Goal: Task Accomplishment & Management: Manage account settings

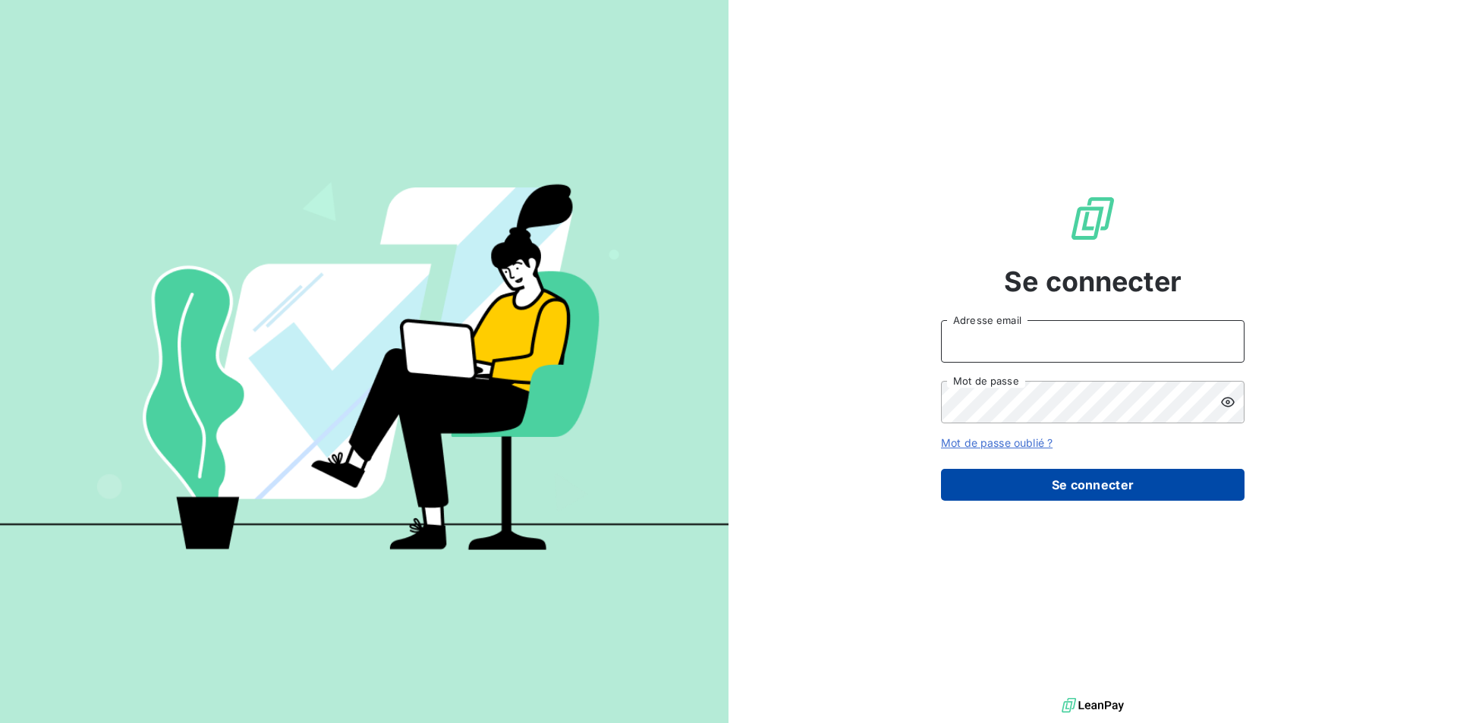
type input "[EMAIL_ADDRESS][DOMAIN_NAME]"
click at [1042, 488] on button "Se connecter" at bounding box center [1092, 485] width 303 height 32
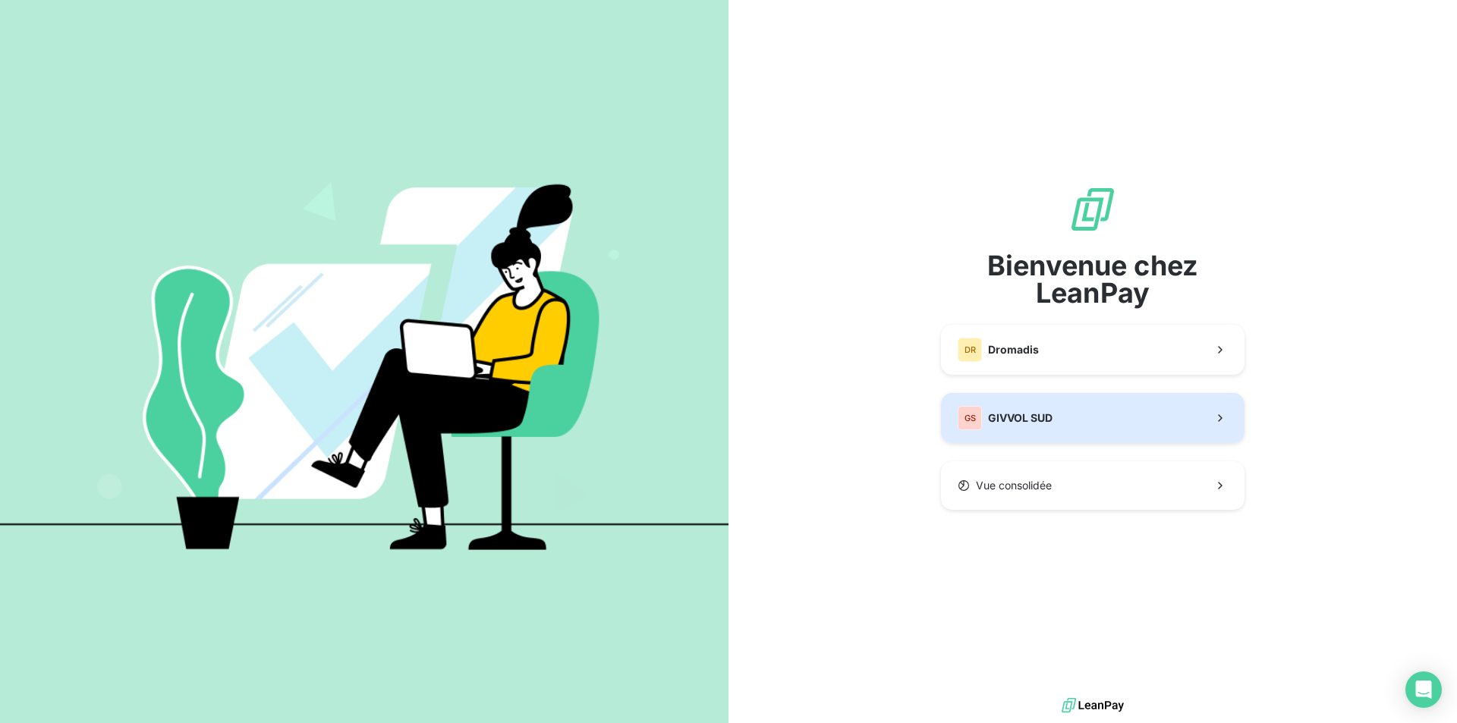
click at [1027, 424] on span "GIVVOL SUD" at bounding box center [1020, 417] width 64 height 15
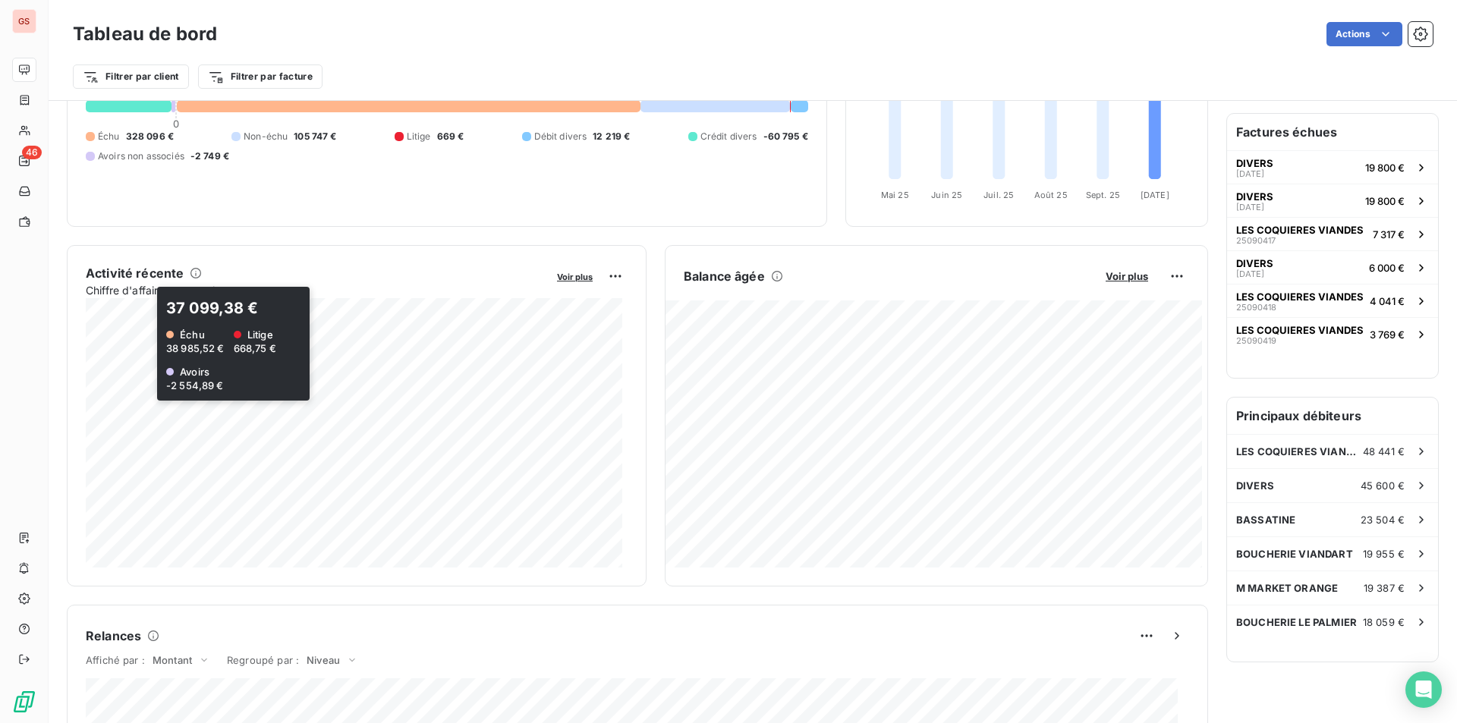
scroll to position [73, 0]
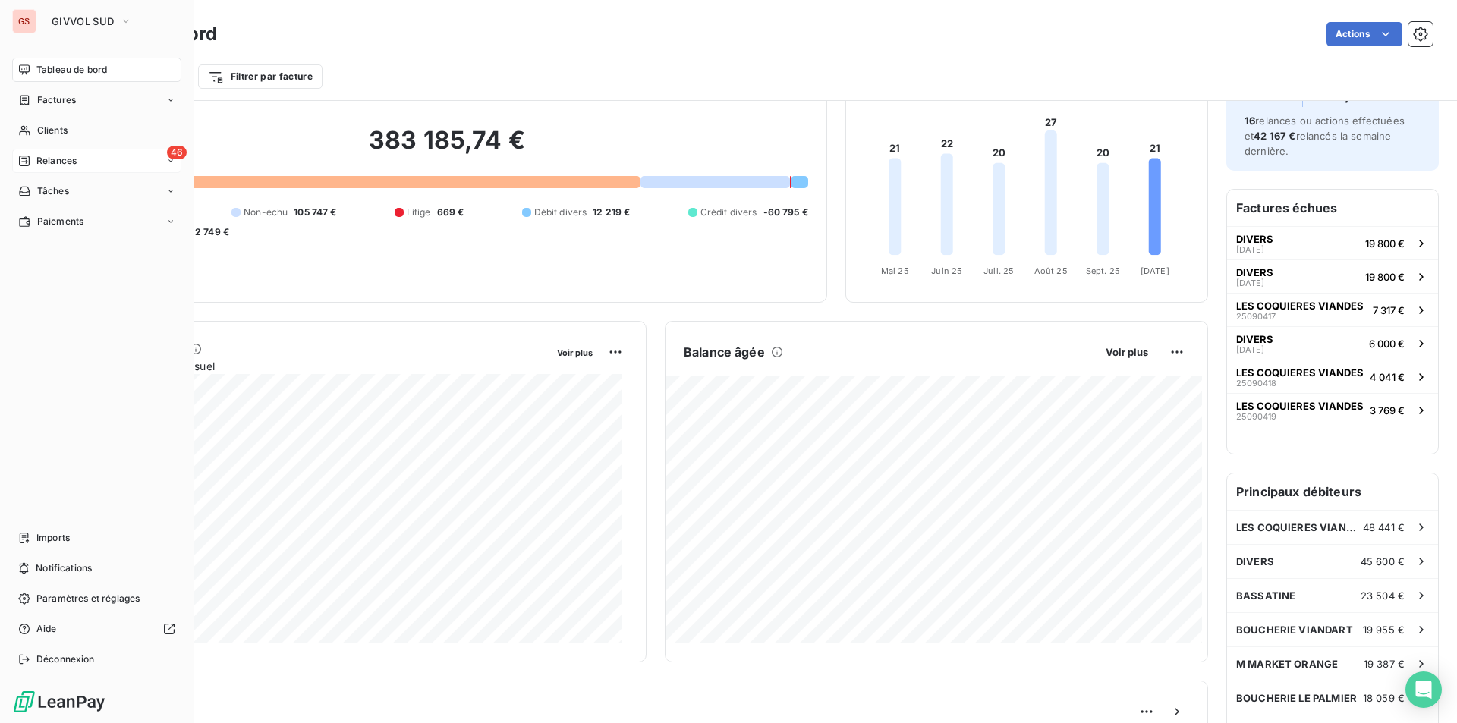
click at [56, 158] on span "Relances" at bounding box center [56, 161] width 40 height 14
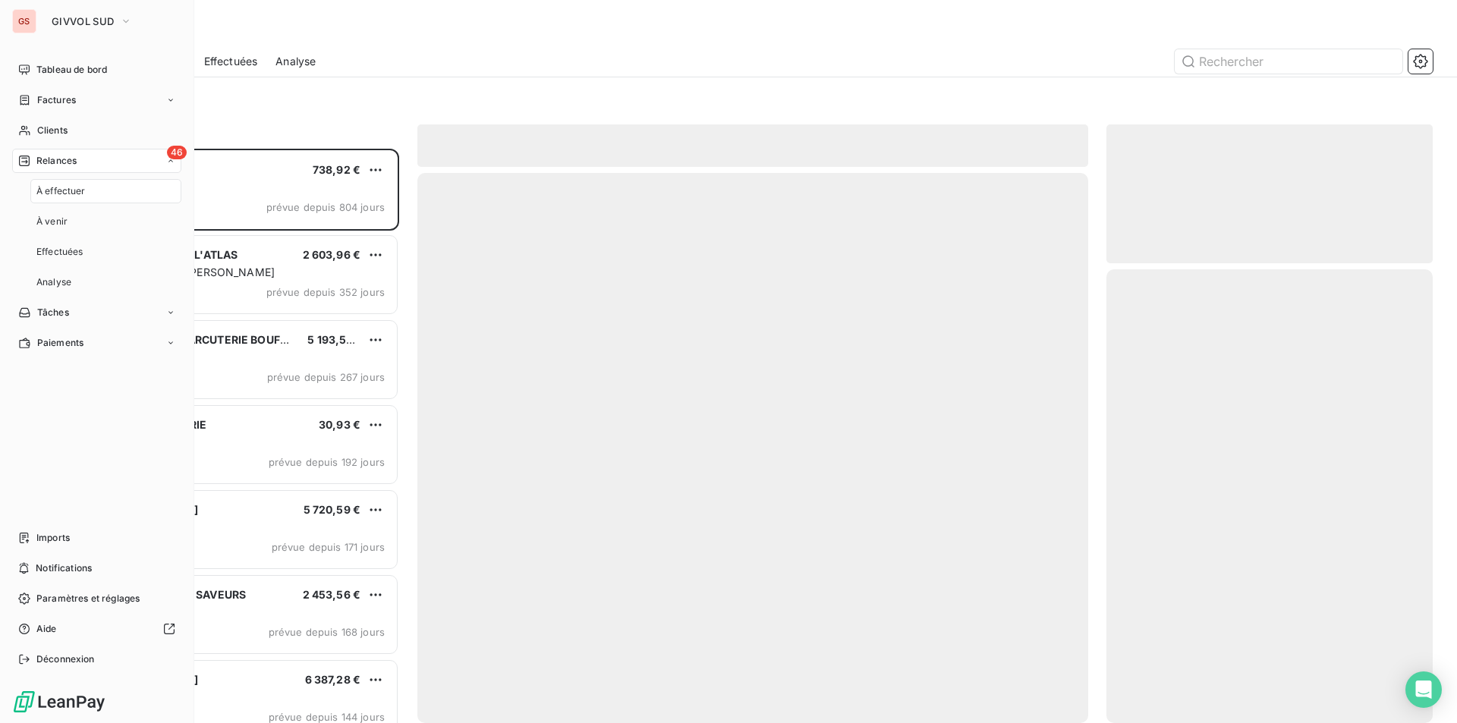
scroll to position [563, 315]
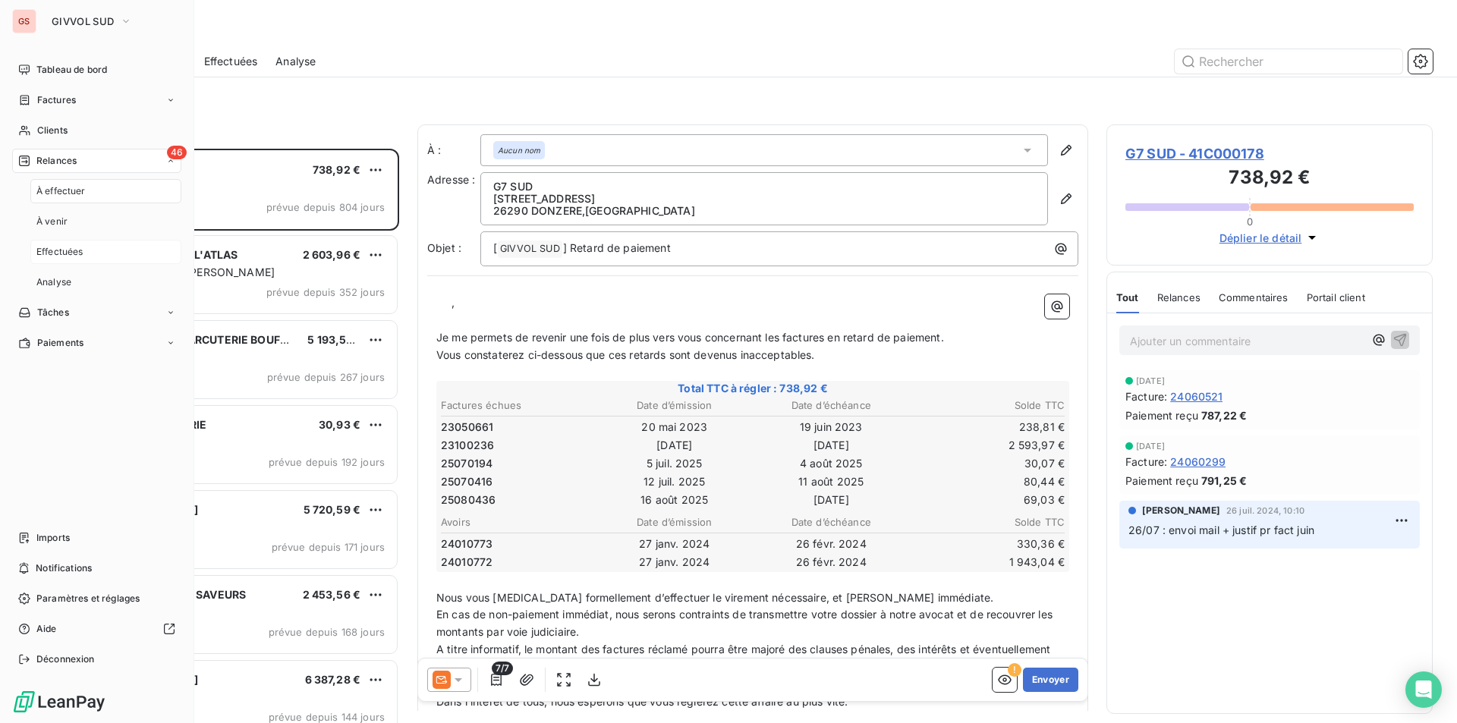
click at [61, 247] on span "Effectuées" at bounding box center [59, 252] width 47 height 14
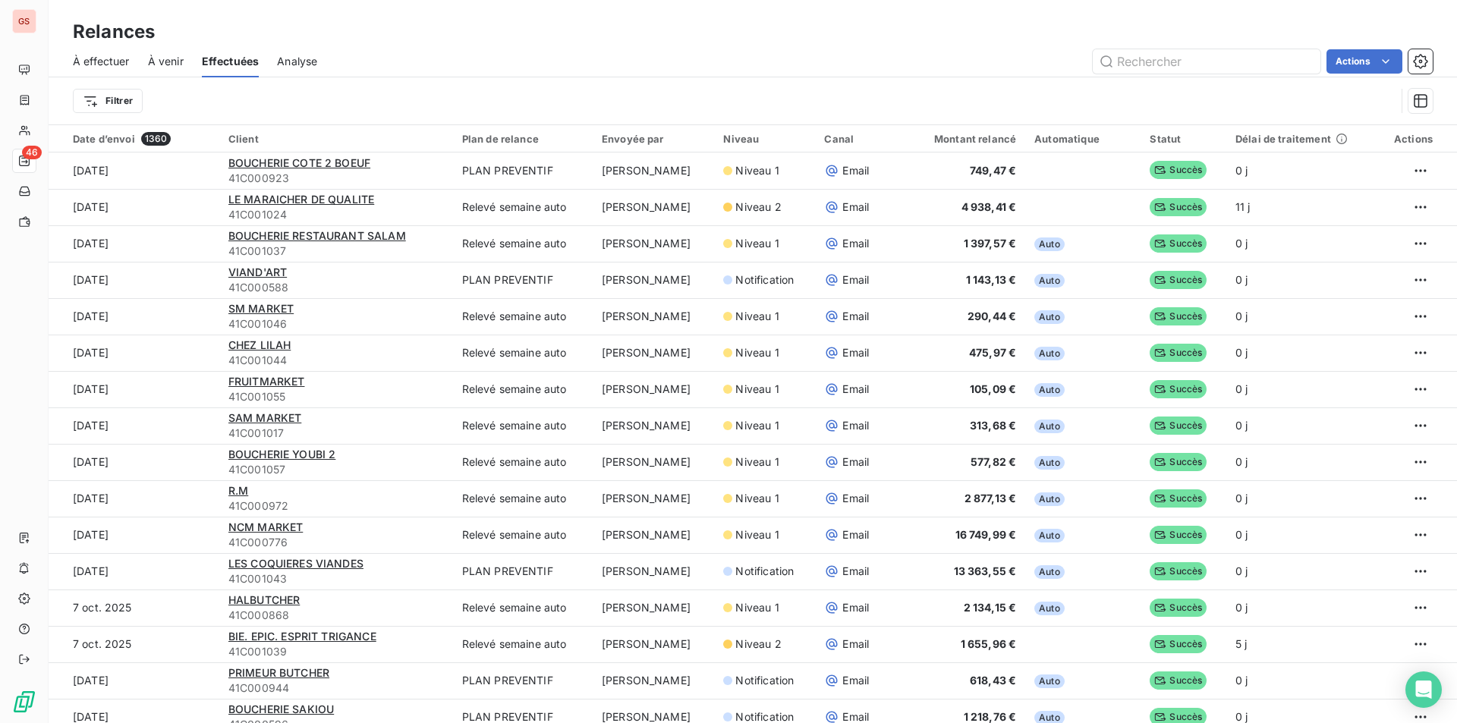
click at [173, 66] on span "À venir" at bounding box center [166, 61] width 36 height 15
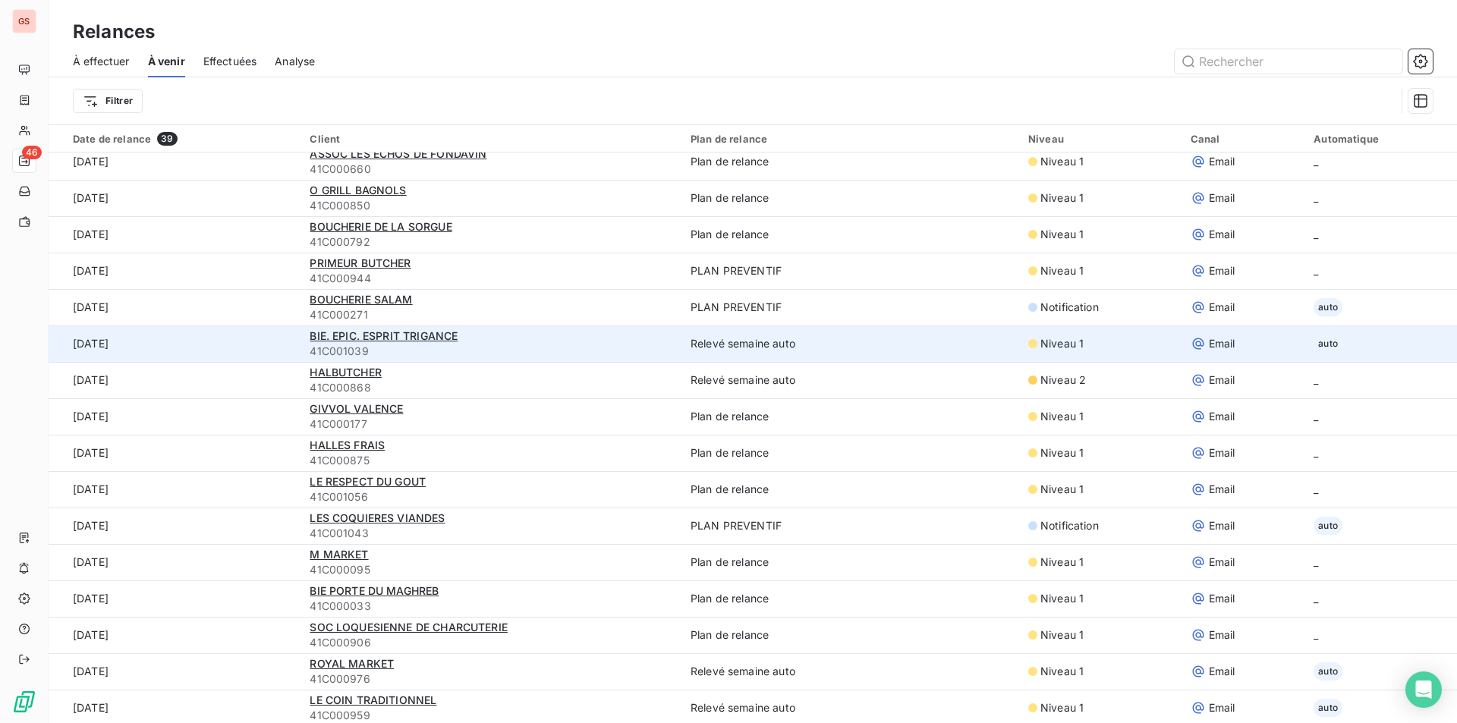
scroll to position [303, 0]
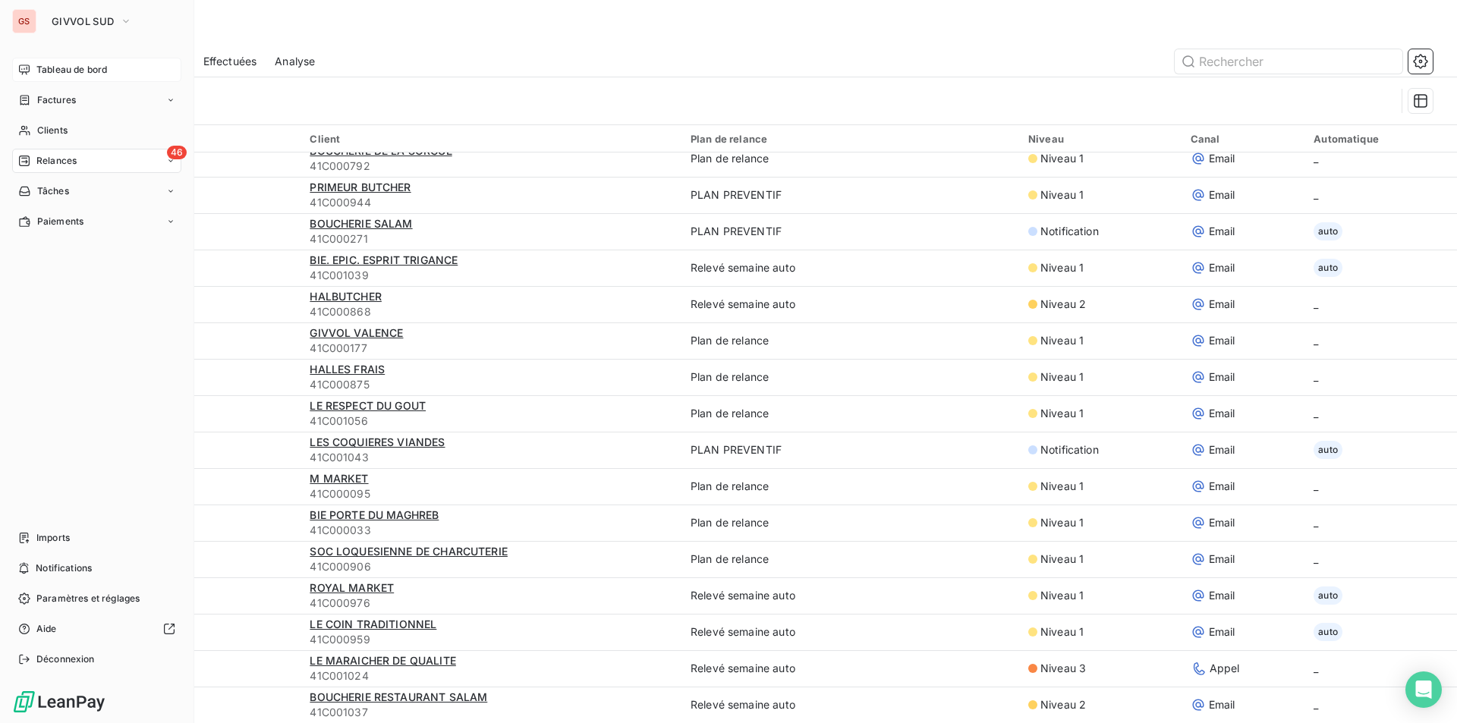
click at [59, 71] on span "Tableau de bord" at bounding box center [71, 70] width 71 height 14
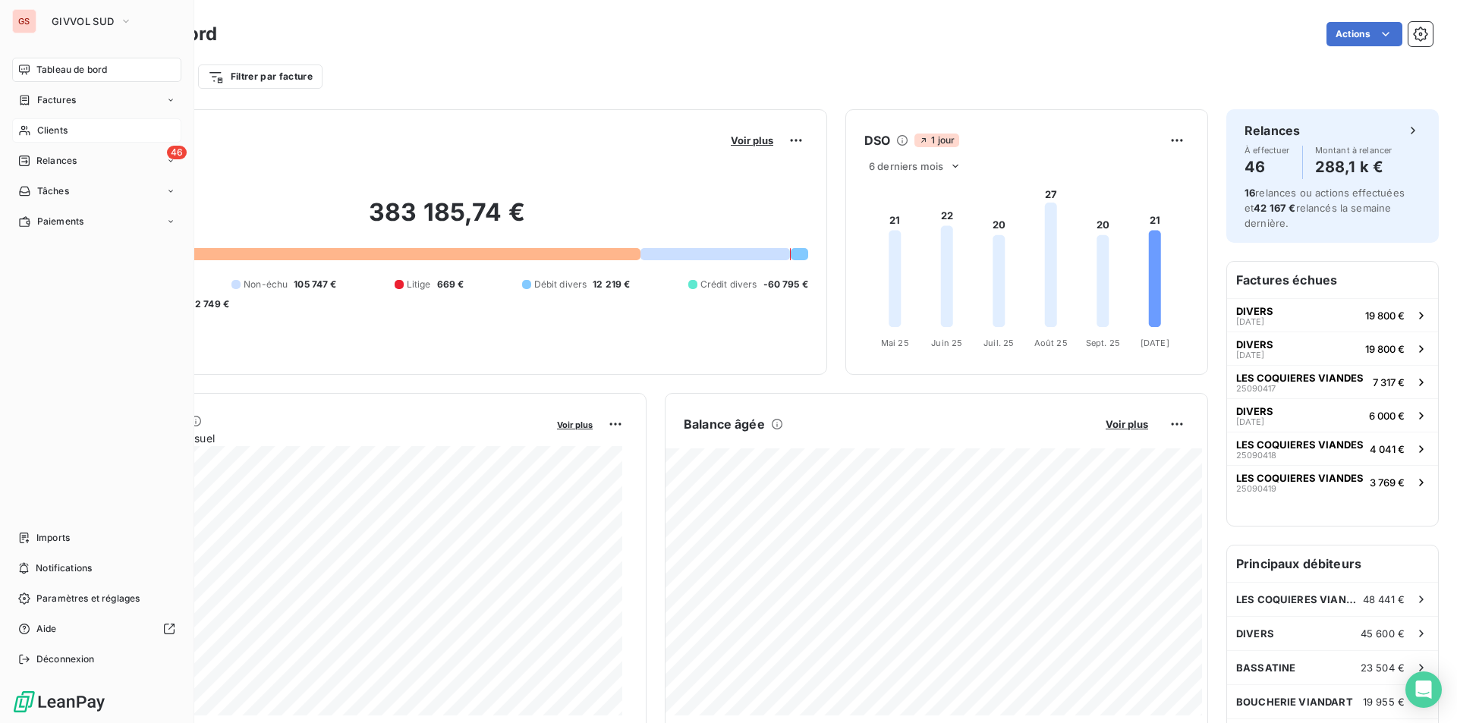
drag, startPoint x: 41, startPoint y: 127, endPoint x: 127, endPoint y: 133, distance: 86.7
click at [41, 127] on span "Clients" at bounding box center [52, 131] width 30 height 14
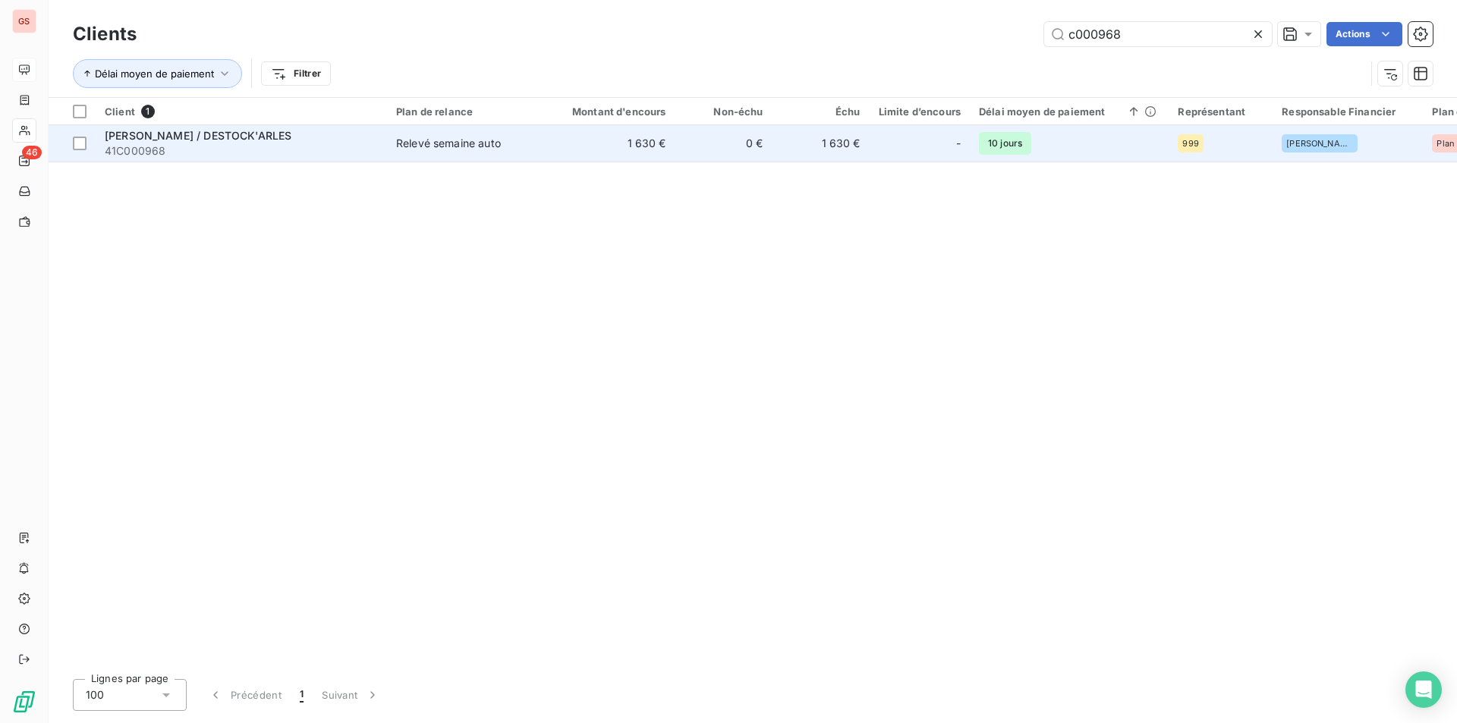
type input "c000968"
click at [514, 149] on span "Relevé semaine auto" at bounding box center [466, 143] width 140 height 15
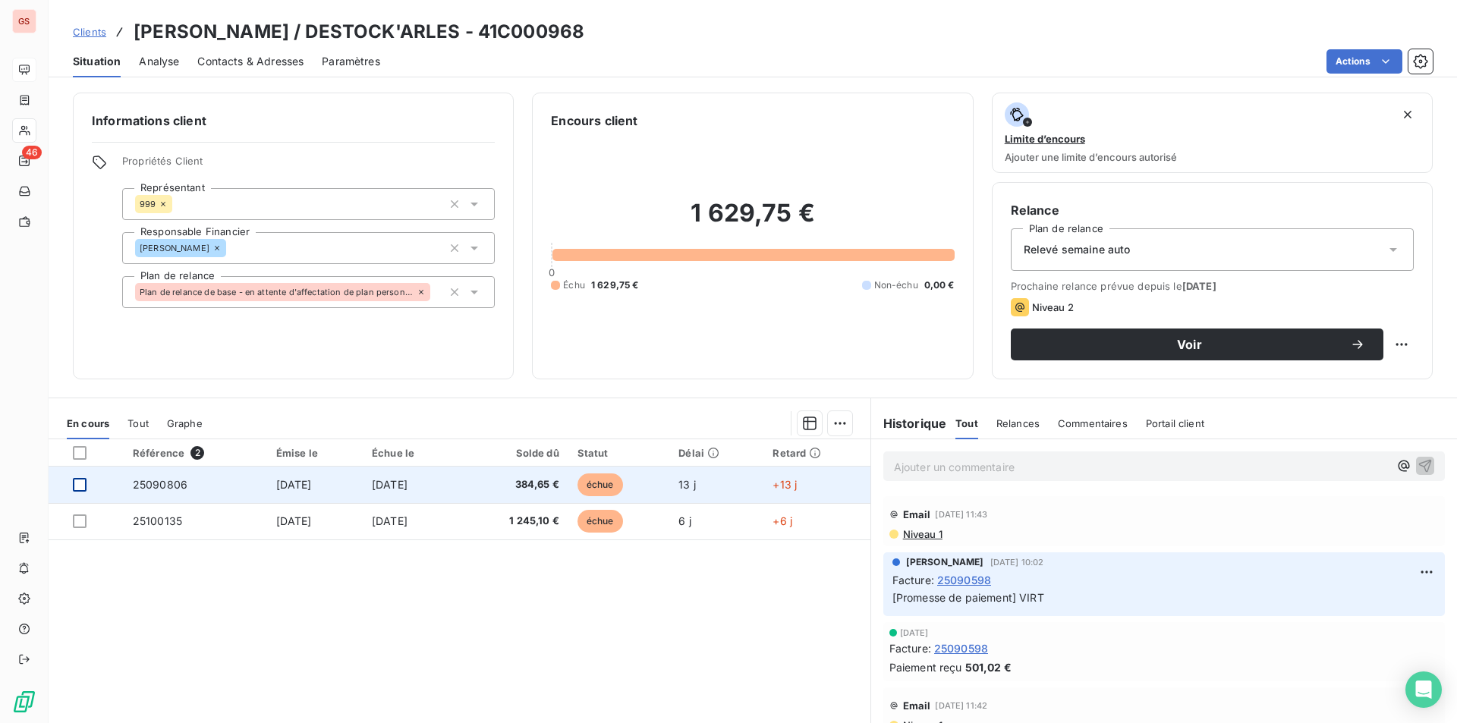
click at [81, 486] on div at bounding box center [80, 485] width 14 height 14
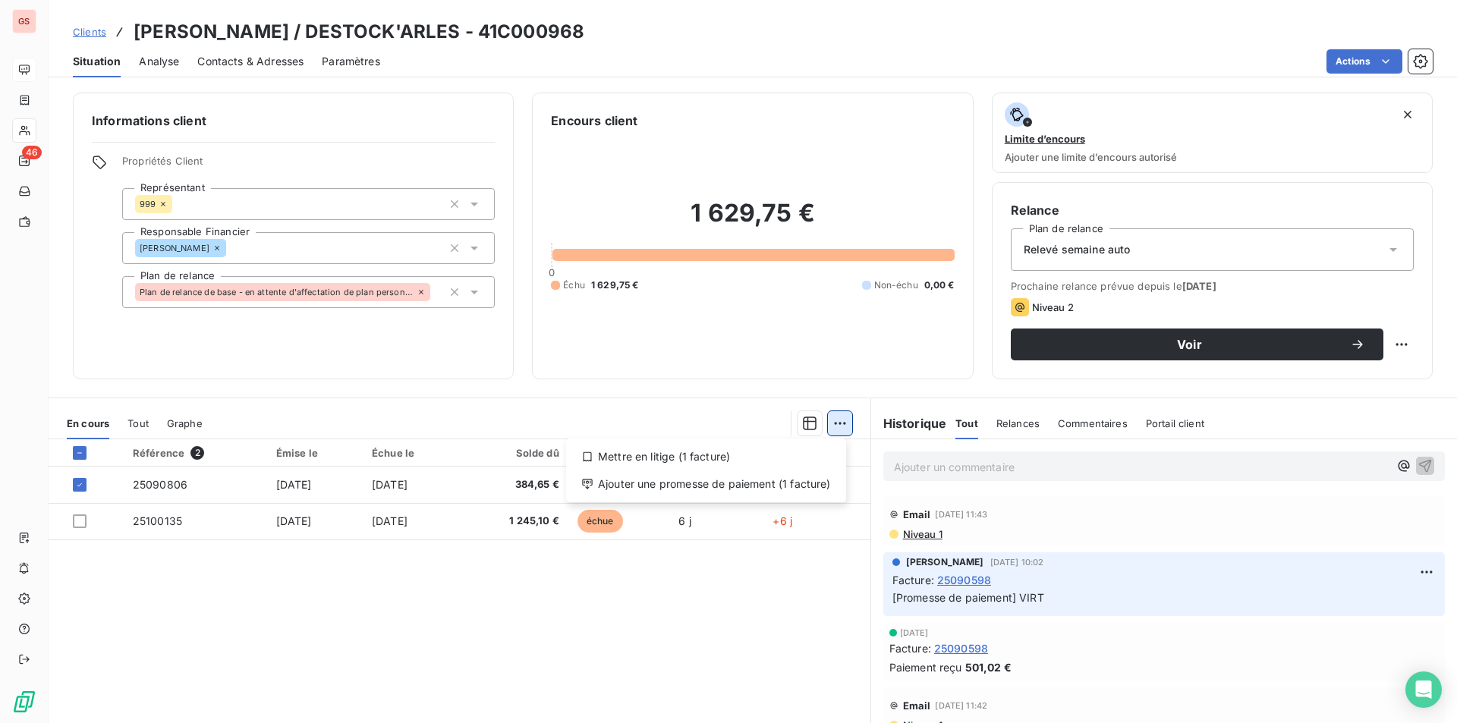
click at [831, 432] on html "GS 46 Clients [PERSON_NAME] / DESTOCK'ARLES - 41C000968 Situation Analyse Conta…" at bounding box center [728, 361] width 1457 height 723
click at [723, 486] on div "Ajouter une promesse de paiement (1 facture)" at bounding box center [706, 484] width 268 height 24
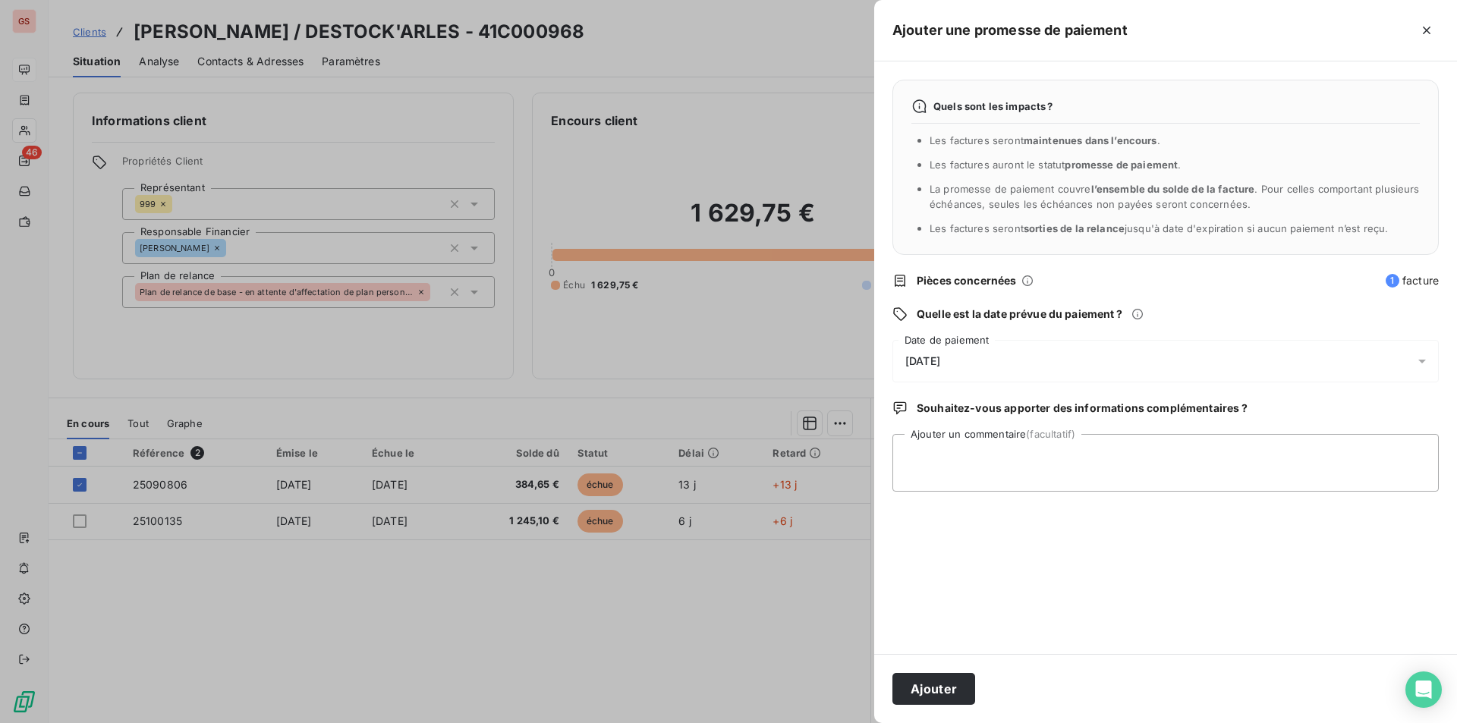
click at [940, 365] on span "[DATE]" at bounding box center [922, 361] width 35 height 12
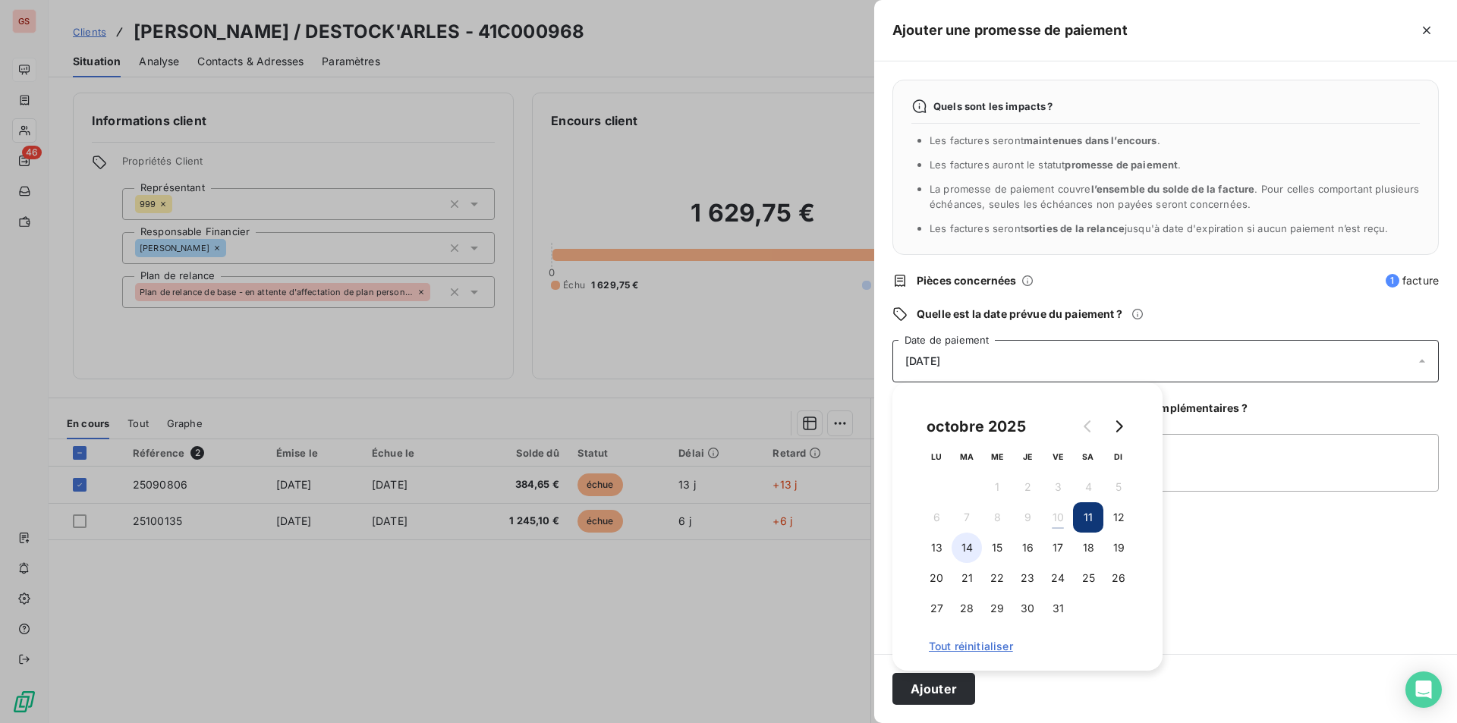
click at [963, 555] on button "14" at bounding box center [966, 548] width 30 height 30
click at [1193, 467] on textarea "Ajouter un commentaire (facultatif)" at bounding box center [1165, 463] width 546 height 58
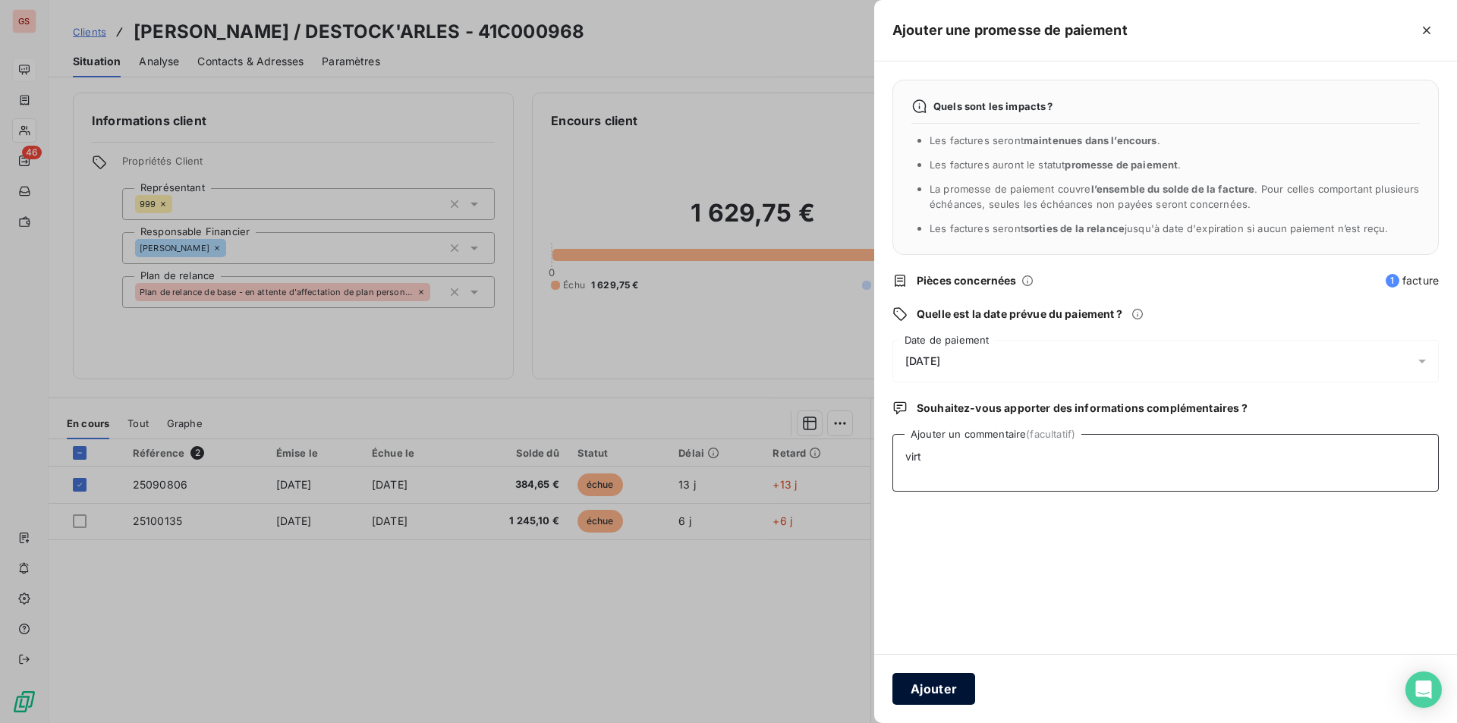
type textarea "virt"
click at [923, 687] on button "Ajouter" at bounding box center [933, 689] width 83 height 32
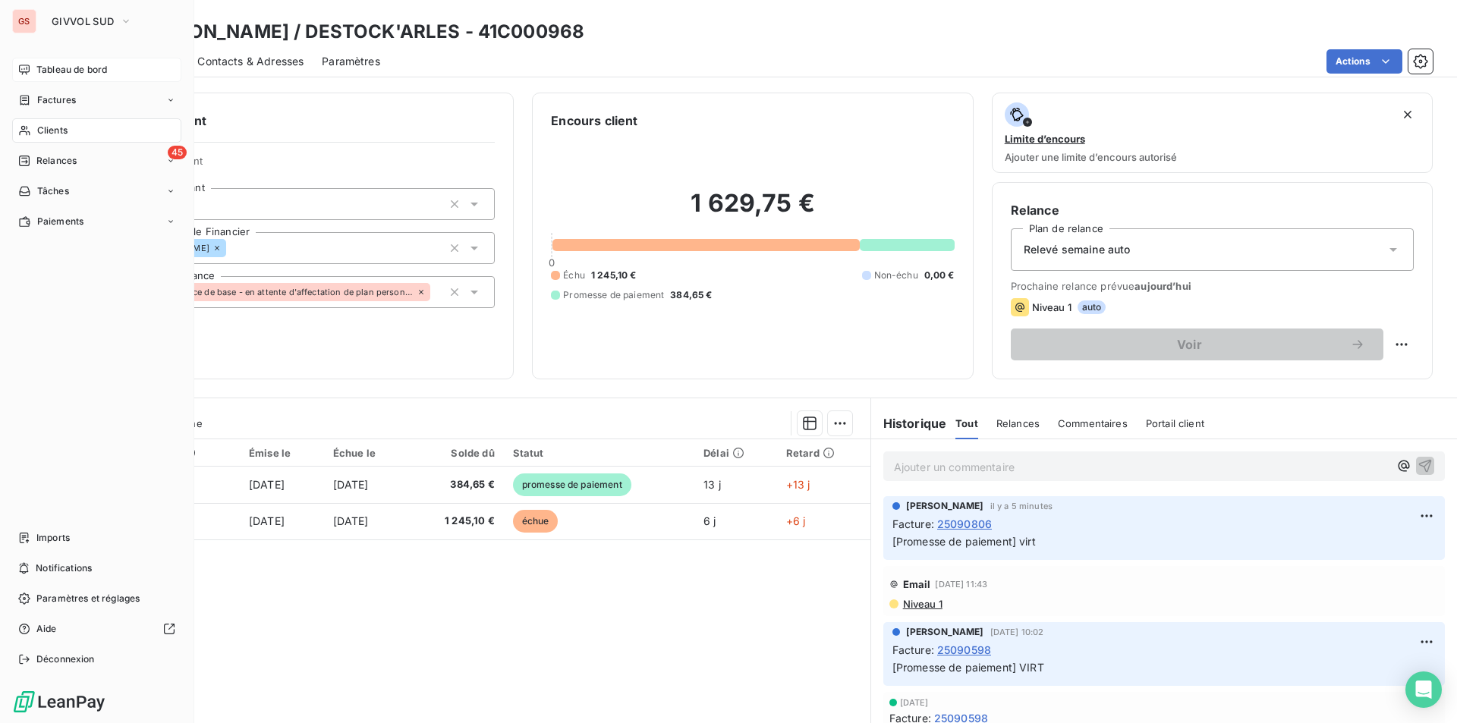
click at [55, 75] on span "Tableau de bord" at bounding box center [71, 70] width 71 height 14
